Goal: Entertainment & Leisure: Consume media (video, audio)

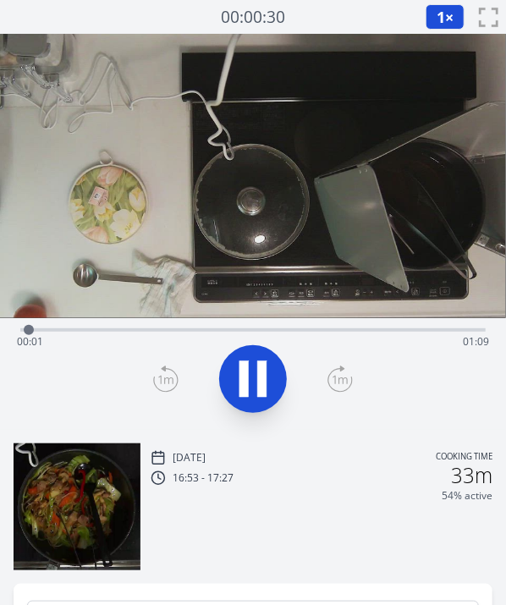
click at [180, 283] on video at bounding box center [253, 176] width 506 height 285
click at [442, 15] on span "1" at bounding box center [441, 17] width 8 height 20
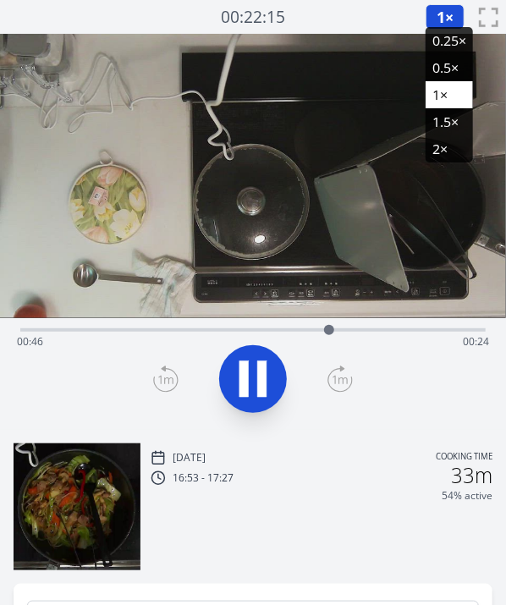
click at [442, 62] on li "0.5×" at bounding box center [449, 67] width 47 height 27
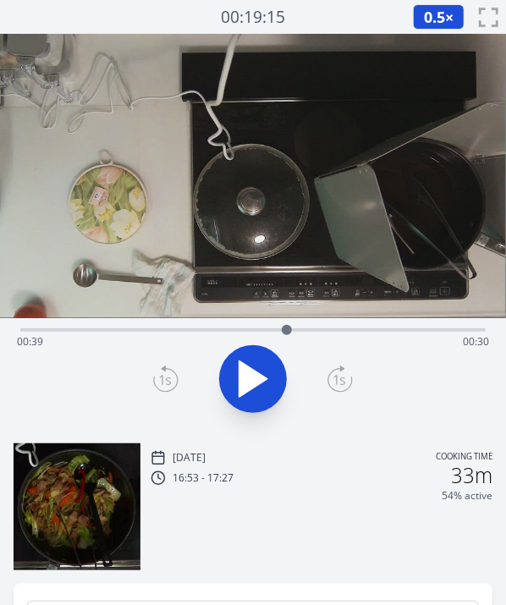
drag, startPoint x: 345, startPoint y: 332, endPoint x: 288, endPoint y: 331, distance: 57.6
click at [288, 331] on div at bounding box center [287, 330] width 10 height 10
drag, startPoint x: 285, startPoint y: 334, endPoint x: 272, endPoint y: 333, distance: 13.6
click at [272, 333] on div at bounding box center [271, 330] width 25 height 25
click at [329, 430] on div "[DATE] Cooking time 16:53 - 17:27 33m 54% active" at bounding box center [253, 500] width 506 height 141
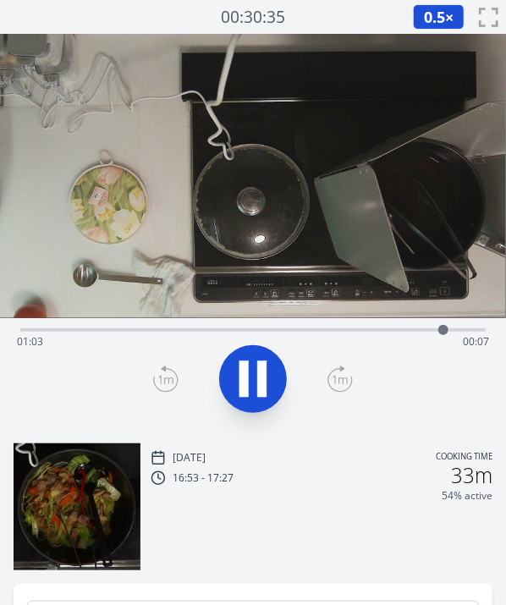
click at [313, 237] on video at bounding box center [253, 176] width 506 height 285
drag, startPoint x: 450, startPoint y: 332, endPoint x: 234, endPoint y: 317, distance: 217.3
click at [234, 317] on div "Time elapsed: 00:31 Time remaining: 00:38" at bounding box center [253, 232] width 506 height 396
click at [330, 375] on icon at bounding box center [340, 379] width 25 height 27
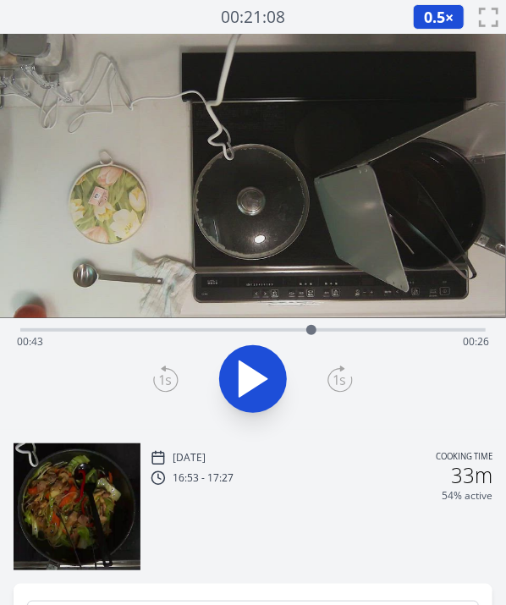
drag, startPoint x: 334, startPoint y: 331, endPoint x: 312, endPoint y: 332, distance: 22.0
click at [312, 332] on div at bounding box center [311, 330] width 25 height 25
click at [171, 330] on div "Time elapsed: 00:46 Time remaining: 00:24" at bounding box center [253, 342] width 472 height 27
drag, startPoint x: 171, startPoint y: 330, endPoint x: 386, endPoint y: 312, distance: 215.8
click at [386, 312] on div "Time elapsed: 00:45 Time remaining: 00:24" at bounding box center [253, 232] width 506 height 396
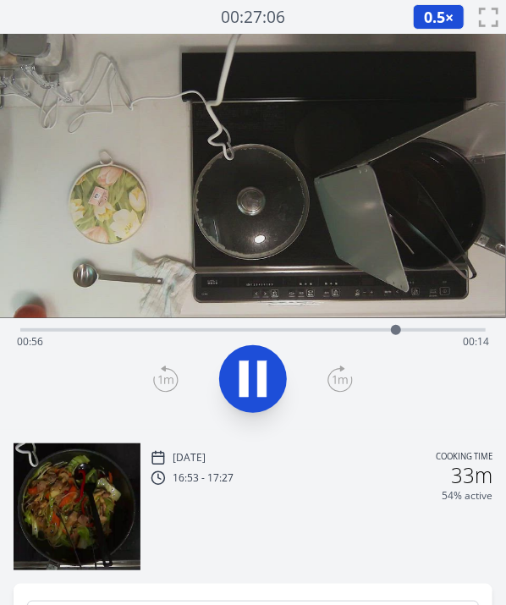
drag, startPoint x: 380, startPoint y: 330, endPoint x: 295, endPoint y: 335, distance: 85.7
click at [295, 335] on div "Time elapsed: 00:56 Time remaining: 00:14" at bounding box center [253, 342] width 472 height 27
drag, startPoint x: 295, startPoint y: 335, endPoint x: 311, endPoint y: 334, distance: 16.2
click at [311, 334] on div at bounding box center [311, 330] width 10 height 10
click at [246, 384] on icon at bounding box center [254, 380] width 28 height 36
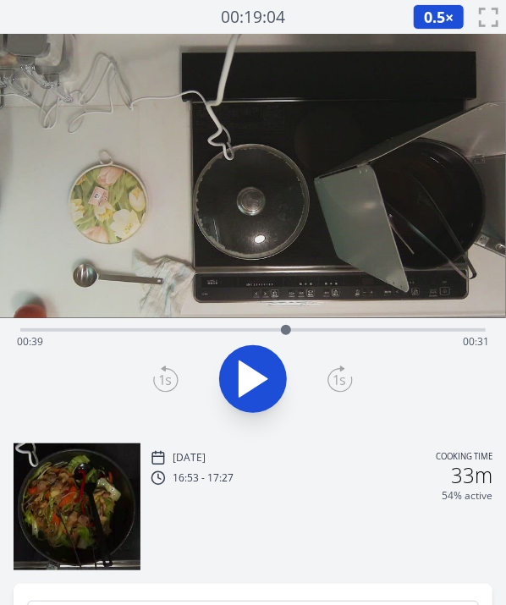
drag, startPoint x: 17, startPoint y: 333, endPoint x: 287, endPoint y: 344, distance: 270.3
click at [287, 332] on div "Time elapsed: 00:39 Time remaining: 00:31" at bounding box center [253, 330] width 466 height 3
click at [256, 373] on icon at bounding box center [252, 379] width 47 height 47
click at [256, 373] on icon at bounding box center [254, 380] width 28 height 36
click at [256, 373] on icon at bounding box center [252, 379] width 47 height 47
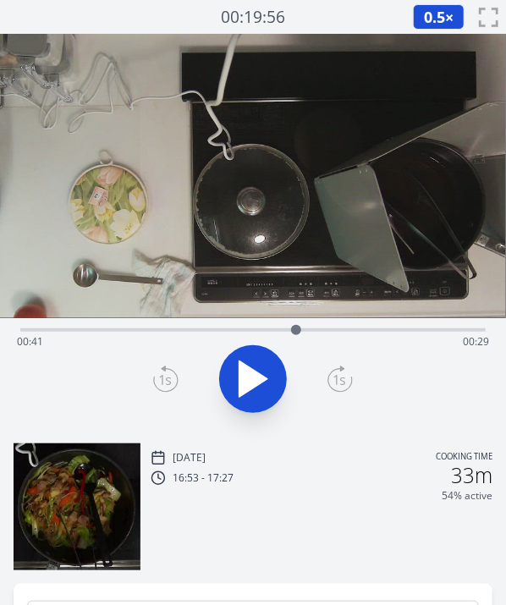
click at [256, 373] on icon at bounding box center [254, 380] width 28 height 36
click at [256, 373] on icon at bounding box center [252, 379] width 47 height 47
click at [256, 373] on icon at bounding box center [254, 380] width 28 height 36
click at [256, 373] on icon at bounding box center [252, 379] width 47 height 47
click at [269, 374] on icon at bounding box center [252, 379] width 47 height 47
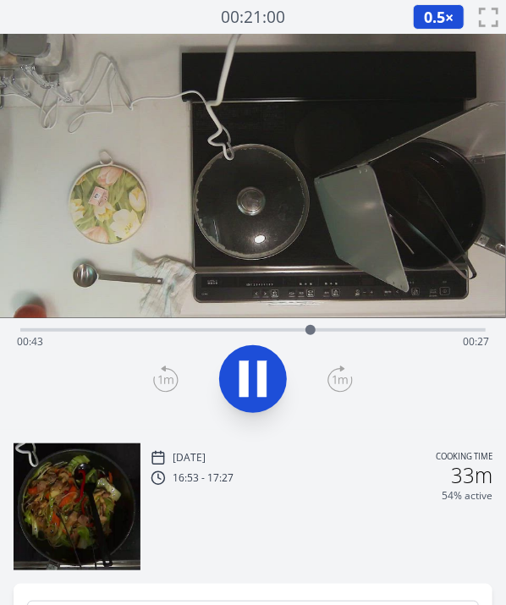
click at [269, 374] on icon at bounding box center [252, 379] width 47 height 47
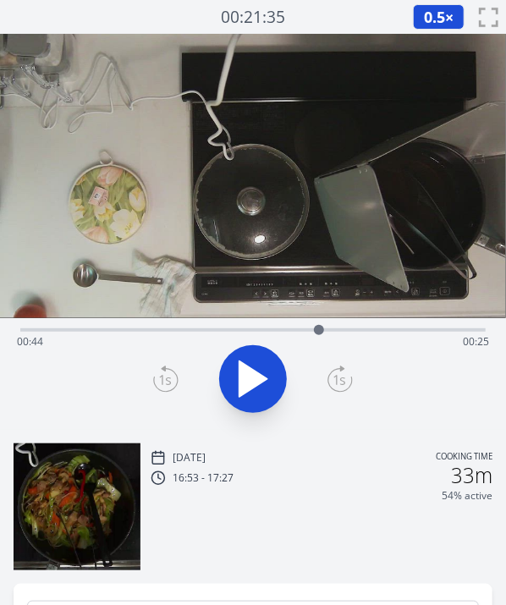
click at [269, 374] on icon at bounding box center [252, 379] width 47 height 47
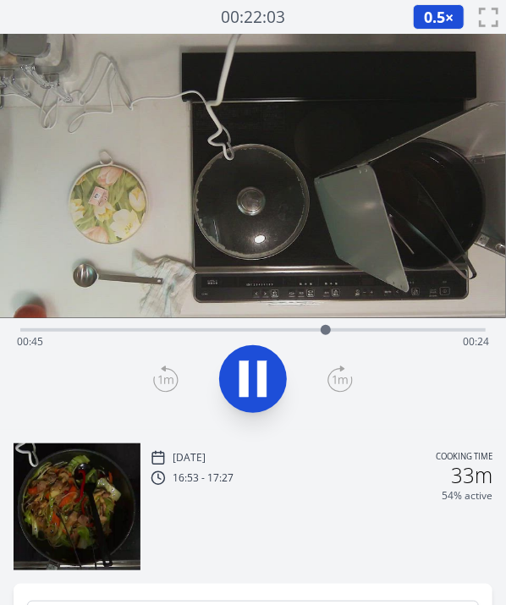
click at [269, 374] on icon at bounding box center [252, 379] width 47 height 47
click at [250, 375] on icon at bounding box center [254, 380] width 28 height 36
click at [301, 277] on video at bounding box center [253, 176] width 506 height 285
drag, startPoint x: 484, startPoint y: 327, endPoint x: 362, endPoint y: 332, distance: 122.9
click at [362, 332] on div at bounding box center [361, 330] width 10 height 10
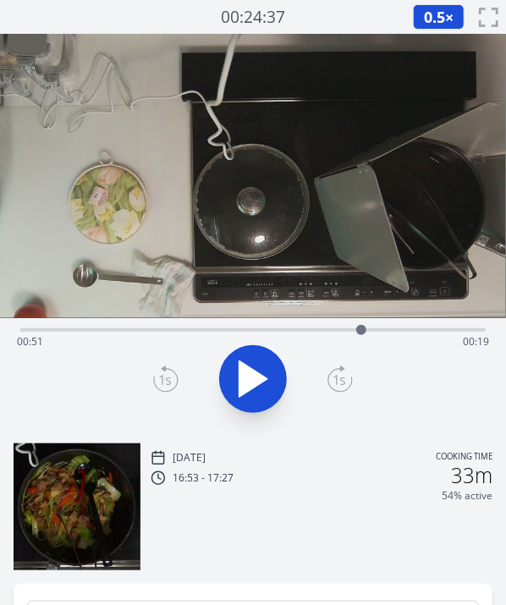
click at [345, 332] on div "Time elapsed: 00:51 Time remaining: 00:19" at bounding box center [253, 342] width 472 height 27
click at [345, 332] on div at bounding box center [345, 330] width 10 height 10
drag, startPoint x: 345, startPoint y: 332, endPoint x: 285, endPoint y: 336, distance: 61.1
click at [285, 336] on div at bounding box center [284, 330] width 25 height 25
drag, startPoint x: 279, startPoint y: 331, endPoint x: 454, endPoint y: 325, distance: 174.5
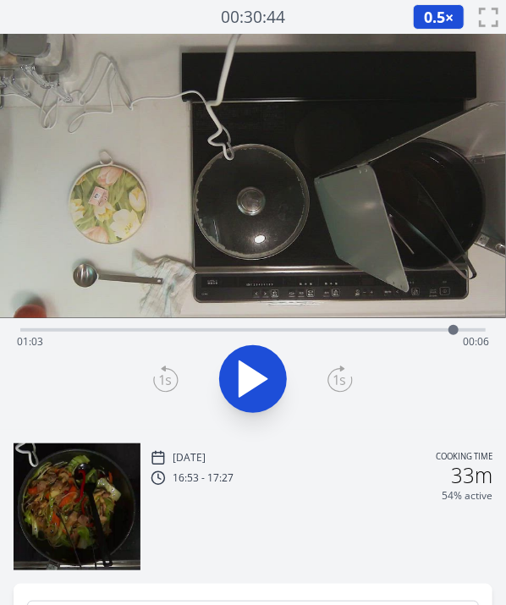
click at [454, 325] on div at bounding box center [454, 330] width 10 height 10
drag, startPoint x: 454, startPoint y: 325, endPoint x: 418, endPoint y: 332, distance: 36.2
click at [422, 332] on div at bounding box center [427, 330] width 10 height 10
click at [257, 329] on div "Time elapsed: 00:59 Time remaining: 00:11" at bounding box center [253, 342] width 472 height 27
drag, startPoint x: 257, startPoint y: 329, endPoint x: 244, endPoint y: 331, distance: 13.8
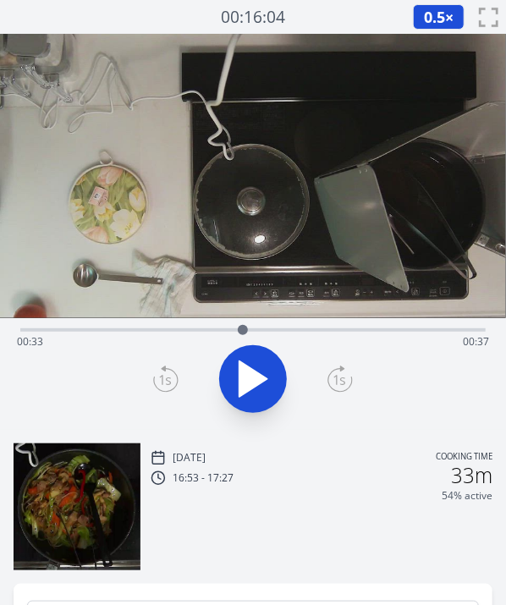
click at [244, 331] on div at bounding box center [243, 330] width 10 height 10
click at [328, 238] on video at bounding box center [253, 176] width 506 height 285
drag, startPoint x: 244, startPoint y: 326, endPoint x: 305, endPoint y: 332, distance: 61.3
click at [305, 332] on div at bounding box center [305, 330] width 10 height 10
drag, startPoint x: 306, startPoint y: 328, endPoint x: 335, endPoint y: 319, distance: 30.8
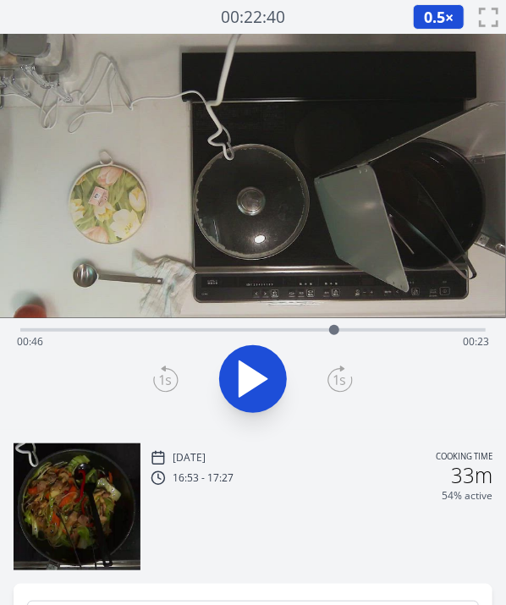
click at [335, 319] on div at bounding box center [334, 330] width 25 height 25
click at [327, 334] on div at bounding box center [326, 330] width 10 height 10
click at [333, 188] on video at bounding box center [253, 176] width 506 height 285
drag, startPoint x: 328, startPoint y: 327, endPoint x: 301, endPoint y: 328, distance: 27.1
click at [301, 328] on div at bounding box center [300, 330] width 10 height 10
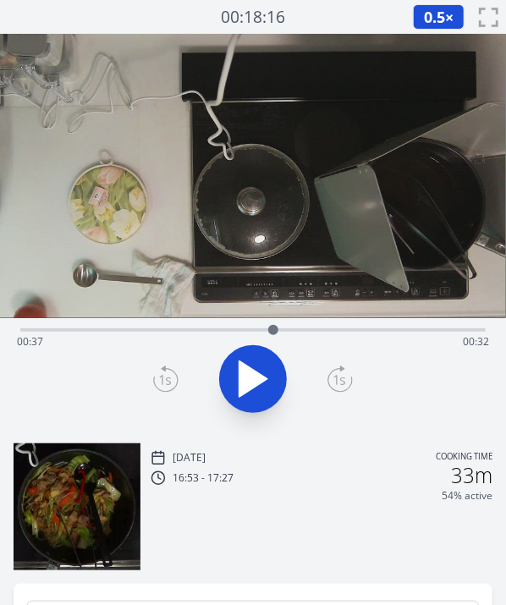
drag, startPoint x: 301, startPoint y: 328, endPoint x: 274, endPoint y: 332, distance: 27.4
click at [274, 332] on div at bounding box center [273, 330] width 10 height 10
click at [316, 239] on video at bounding box center [253, 176] width 506 height 285
click at [274, 331] on div at bounding box center [273, 330] width 10 height 10
click at [274, 329] on div at bounding box center [273, 330] width 10 height 10
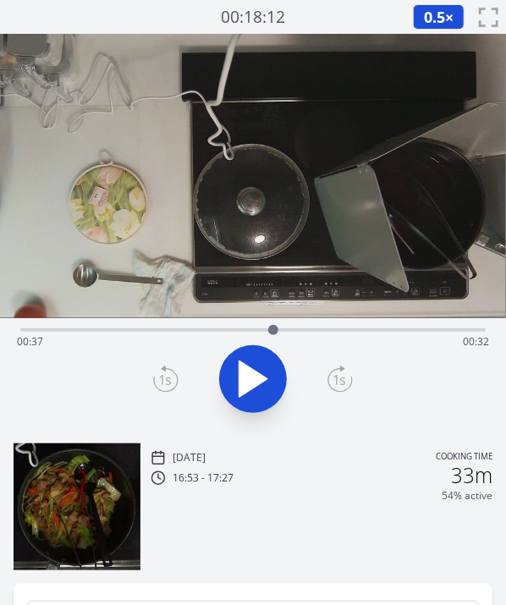
click at [274, 327] on div at bounding box center [273, 330] width 10 height 10
drag, startPoint x: 276, startPoint y: 330, endPoint x: 295, endPoint y: 330, distance: 18.6
click at [295, 330] on div at bounding box center [295, 330] width 10 height 10
drag, startPoint x: 292, startPoint y: 332, endPoint x: 274, endPoint y: 333, distance: 18.6
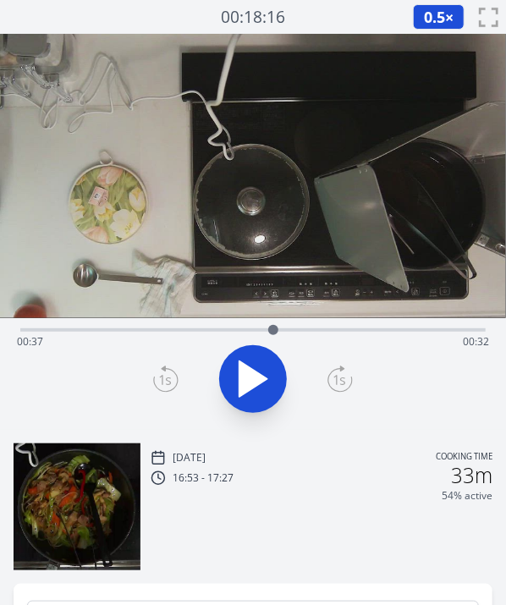
click at [274, 333] on div at bounding box center [273, 330] width 10 height 10
drag, startPoint x: 276, startPoint y: 328, endPoint x: 355, endPoint y: 335, distance: 79.1
click at [355, 335] on div at bounding box center [355, 330] width 10 height 10
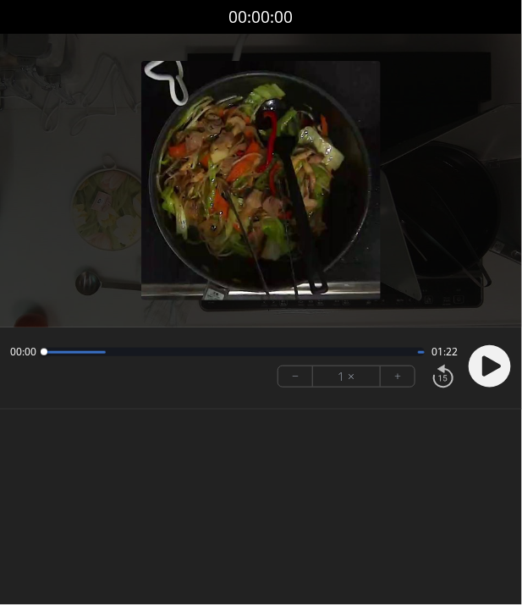
click at [134, 436] on body "Discard Recording? You will not be able to recover this once discarded. Cancel …" at bounding box center [261, 302] width 522 height 605
click at [482, 375] on circle at bounding box center [490, 366] width 42 height 42
click at [396, 384] on button "+" at bounding box center [398, 377] width 34 height 20
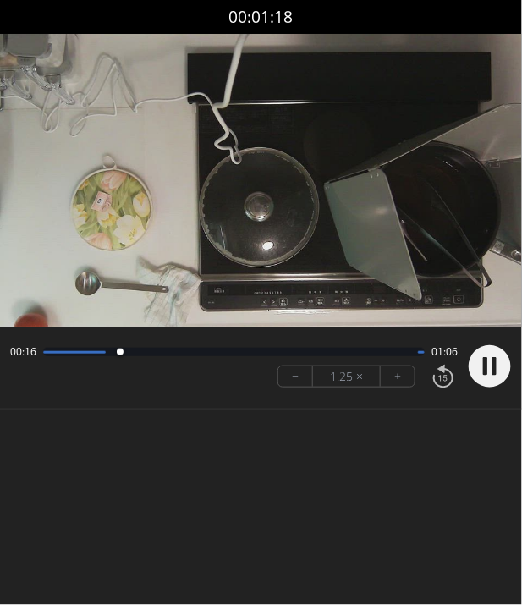
click at [398, 374] on button "+" at bounding box center [398, 377] width 34 height 20
click at [272, 297] on video at bounding box center [261, 181] width 522 height 294
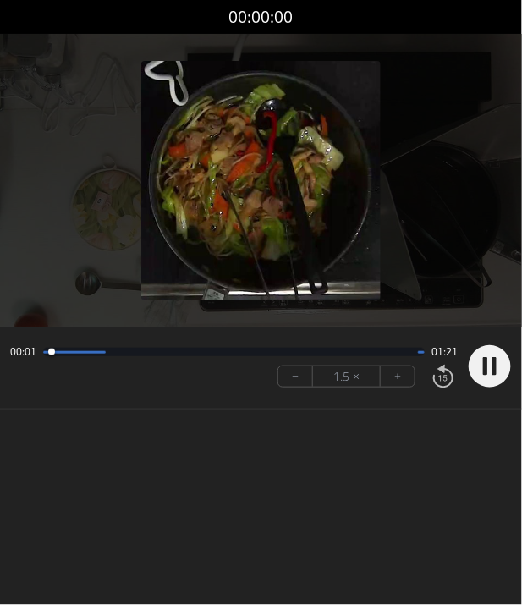
click at [489, 362] on circle at bounding box center [490, 366] width 42 height 42
